Goal: Information Seeking & Learning: Learn about a topic

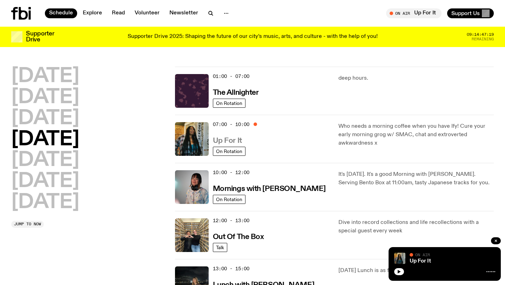
click at [231, 141] on h3 "Up For It" at bounding box center [227, 140] width 29 height 7
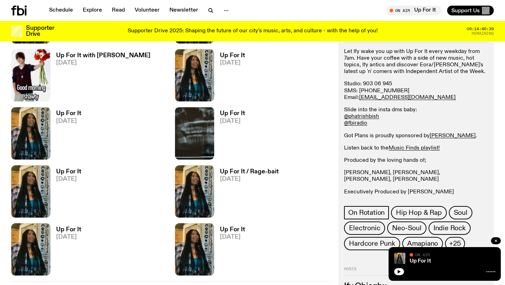
scroll to position [1044, 0]
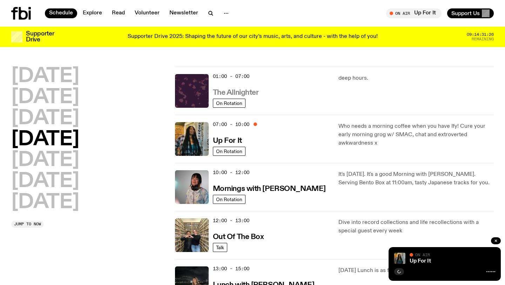
click at [244, 92] on h3 "The Allnighter" at bounding box center [236, 92] width 46 height 7
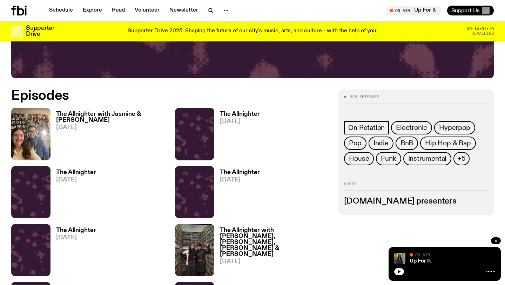
scroll to position [293, 0]
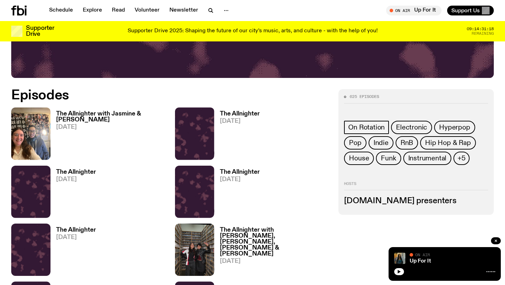
click at [136, 115] on h3 "The Allnighter with Jasmine & [PERSON_NAME]" at bounding box center [111, 117] width 111 height 12
